Goal: Task Accomplishment & Management: Manage account settings

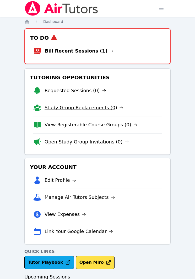
click at [81, 105] on link "Study Group Replacements (0)" at bounding box center [84, 107] width 79 height 7
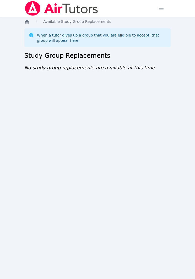
click at [28, 20] on icon "Breadcrumb" at bounding box center [27, 21] width 4 height 4
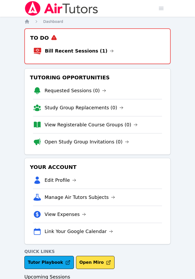
click at [64, 128] on link "View Registerable Course Groups (0)" at bounding box center [91, 124] width 93 height 7
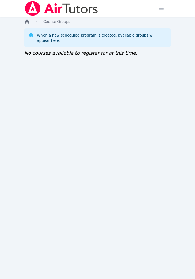
click at [27, 20] on icon "Breadcrumb" at bounding box center [27, 21] width 4 height 4
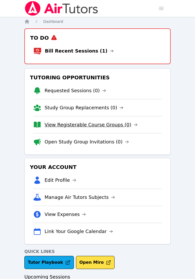
click at [76, 124] on link "View Registerable Course Groups (0)" at bounding box center [91, 124] width 93 height 7
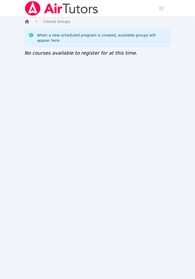
click at [28, 22] on icon "Breadcrumb" at bounding box center [27, 21] width 4 height 4
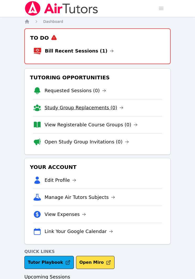
click at [74, 109] on link "Study Group Replacements (0)" at bounding box center [84, 107] width 79 height 7
